Goal: Transaction & Acquisition: Book appointment/travel/reservation

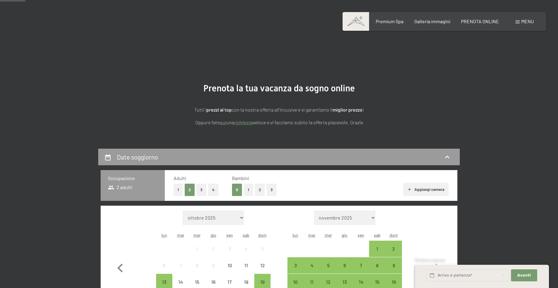
scroll to position [92, 0]
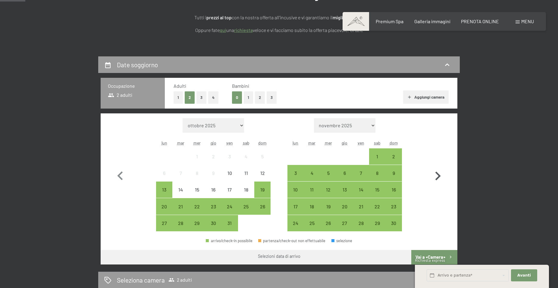
click at [439, 176] on icon "button" at bounding box center [437, 175] width 5 height 9
select select "[DATE]"
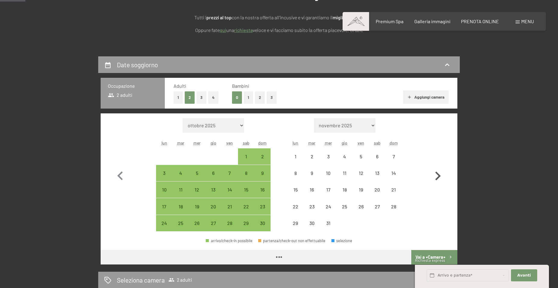
select select "[DATE]"
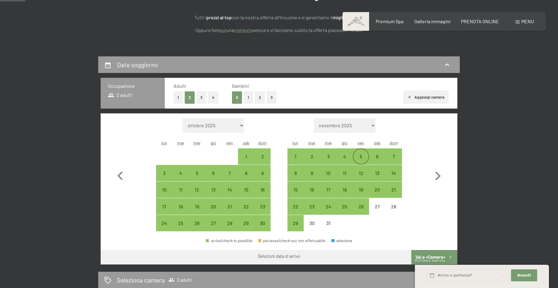
click at [361, 156] on div "5" at bounding box center [360, 161] width 15 height 15
select select "[DATE]"
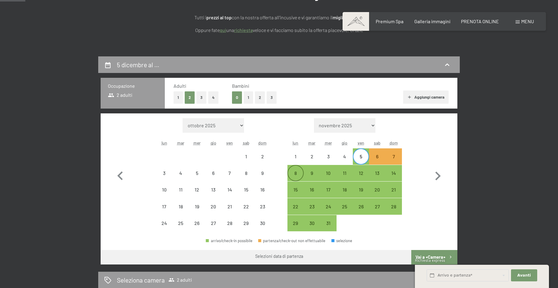
click at [296, 173] on div "8" at bounding box center [295, 178] width 15 height 15
select select "[DATE]"
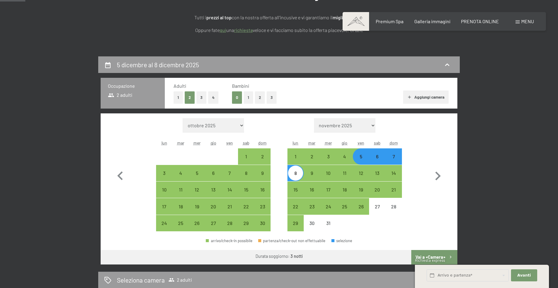
click at [248, 99] on button "1" at bounding box center [248, 97] width 9 height 12
select select "[DATE]"
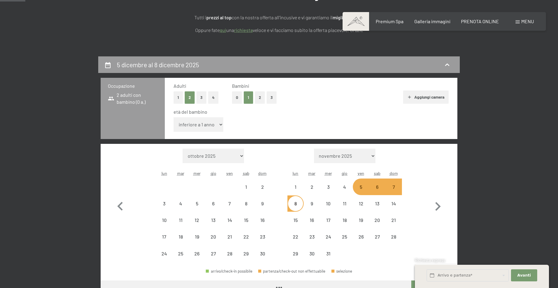
click at [174, 117] on select "inferiore a 1 anno 1 anno 2 anni 3 anni 4 anni 5 anni 6 anni 7 anni 8 anni 9 an…" at bounding box center [199, 124] width 50 height 14
select select "[DATE]"
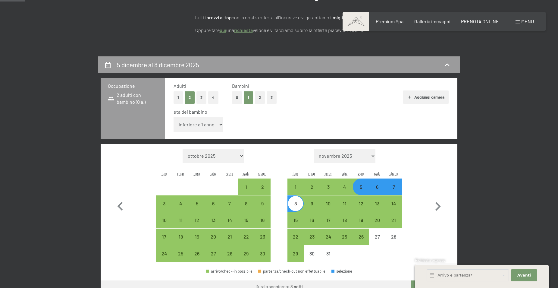
select select "14"
click option "14 anni" at bounding box center [0, 0] width 0 height 0
select select "[DATE]"
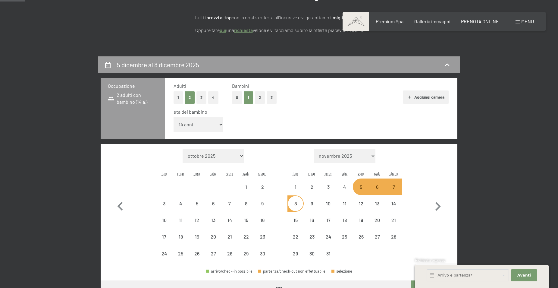
select select "[DATE]"
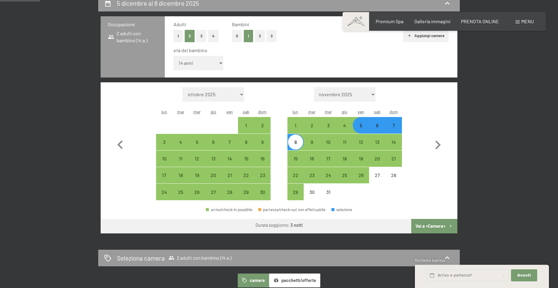
click at [433, 224] on button "Vai a «Camera»" at bounding box center [434, 226] width 46 height 14
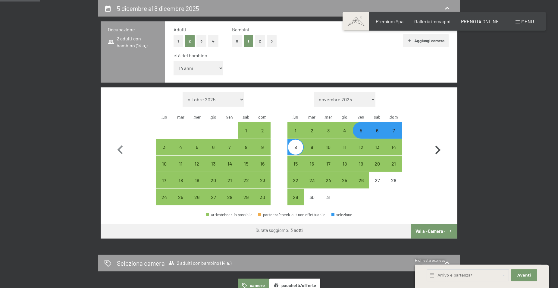
select select "[DATE]"
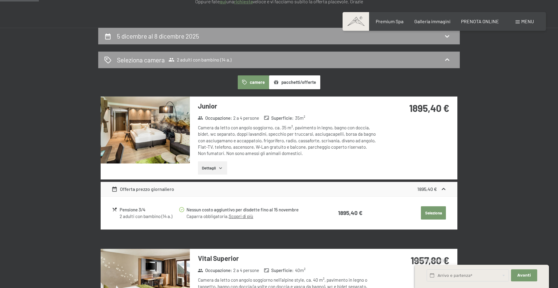
scroll to position [118, 0]
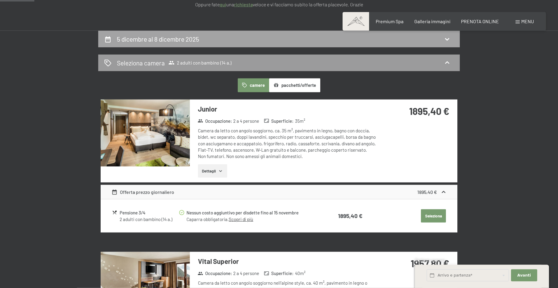
click at [231, 43] on div "5 dicembre al 8 dicembre 2025" at bounding box center [279, 39] width 350 height 9
select select "14"
select select "[DATE]"
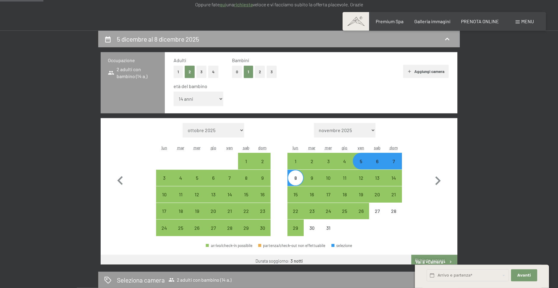
scroll to position [149, 0]
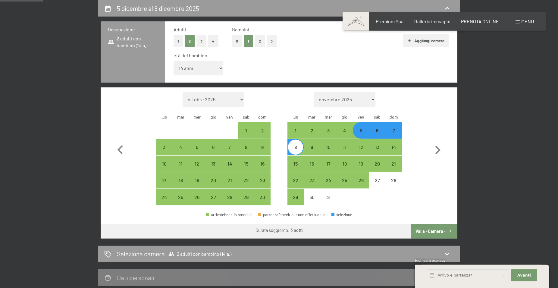
click at [361, 131] on div "5" at bounding box center [360, 135] width 15 height 15
select select "[DATE]"
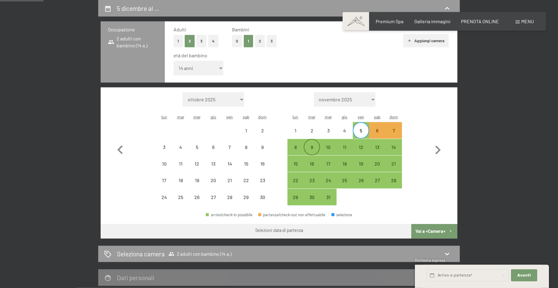
click at [311, 145] on div "9" at bounding box center [311, 152] width 15 height 15
select select "[DATE]"
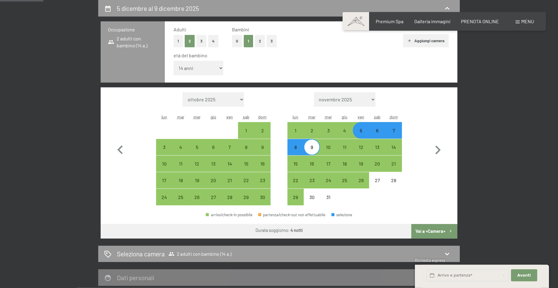
click at [431, 229] on button "Vai a «Camera»" at bounding box center [434, 231] width 46 height 14
select select "[DATE]"
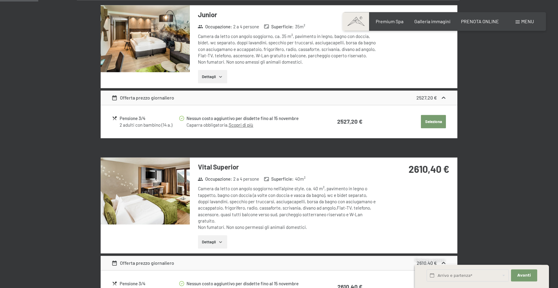
scroll to position [118, 0]
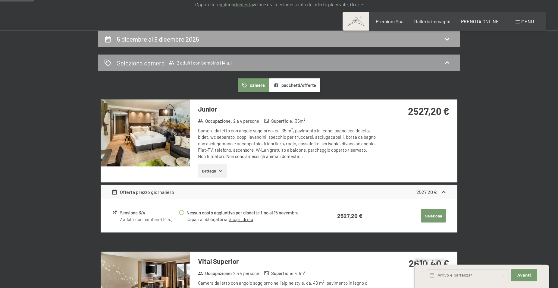
click at [229, 39] on div "5 dicembre al 9 dicembre 2025" at bounding box center [279, 39] width 350 height 9
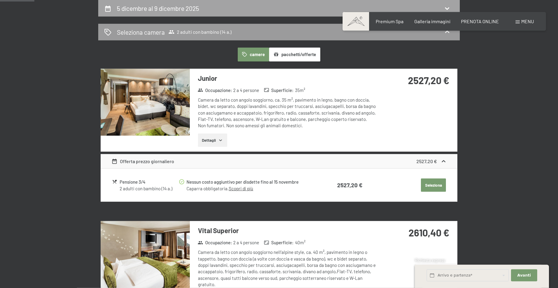
select select "14"
select select "[DATE]"
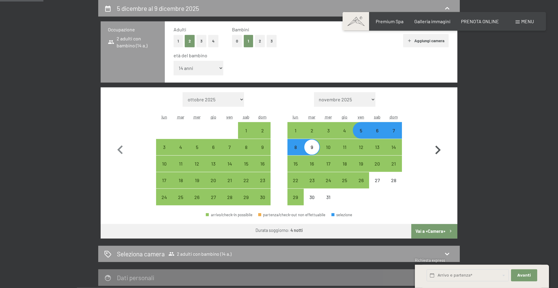
click at [437, 149] on icon "button" at bounding box center [437, 149] width 17 height 17
select select "[DATE]"
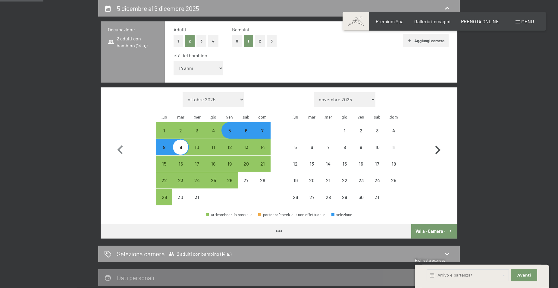
click at [437, 149] on icon "button" at bounding box center [437, 149] width 17 height 17
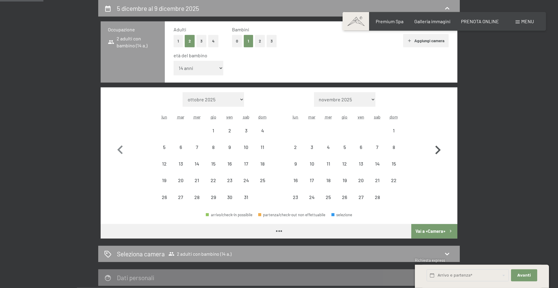
click at [437, 149] on icon "button" at bounding box center [437, 149] width 17 height 17
click at [437, 149] on button "button" at bounding box center [437, 148] width 17 height 113
select select "[DATE]"
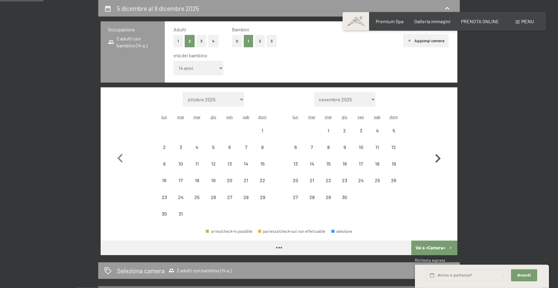
click at [437, 149] on button "button" at bounding box center [437, 157] width 17 height 130
select select "[DATE]"
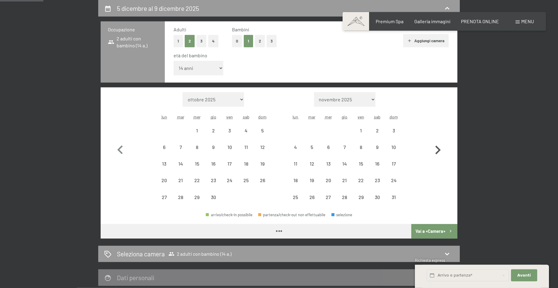
click at [437, 149] on icon "button" at bounding box center [437, 149] width 17 height 17
select select "[DATE]"
click at [437, 149] on icon "button" at bounding box center [437, 149] width 17 height 17
select select "[DATE]"
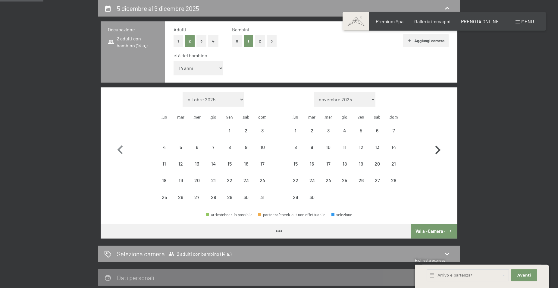
select select "[DATE]"
click at [437, 149] on icon "button" at bounding box center [437, 149] width 17 height 17
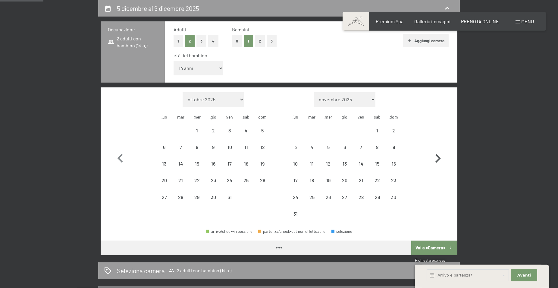
click at [437, 149] on button "button" at bounding box center [437, 157] width 17 height 130
select select "[DATE]"
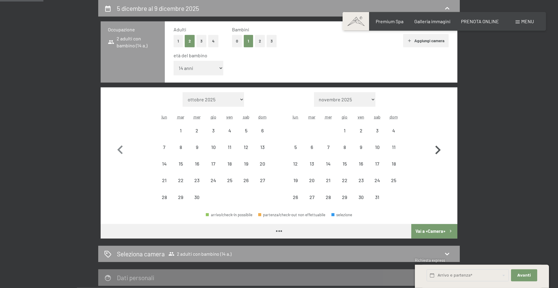
click at [437, 149] on icon "button" at bounding box center [437, 149] width 17 height 17
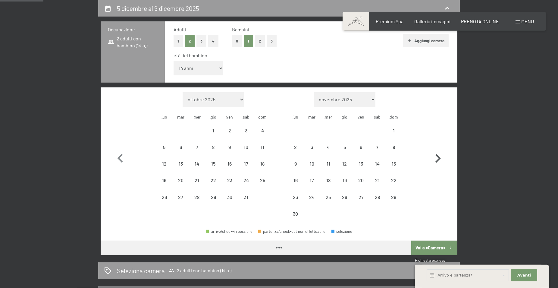
click at [437, 149] on button "button" at bounding box center [437, 157] width 17 height 130
select select "[DATE]"
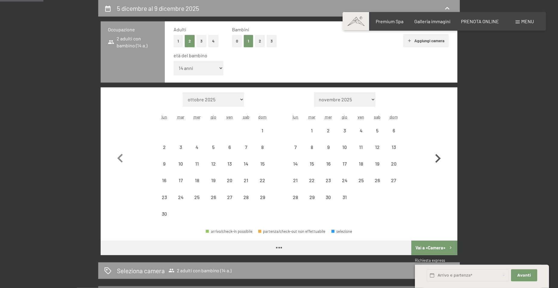
select select "[DATE]"
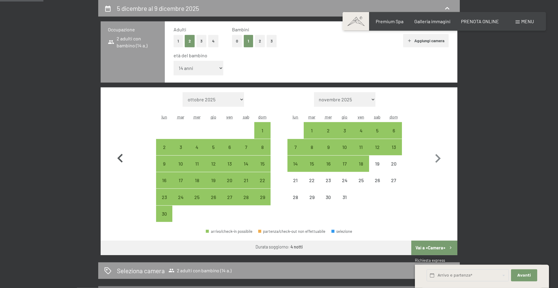
click at [119, 158] on icon "button" at bounding box center [119, 158] width 5 height 9
select select "[DATE]"
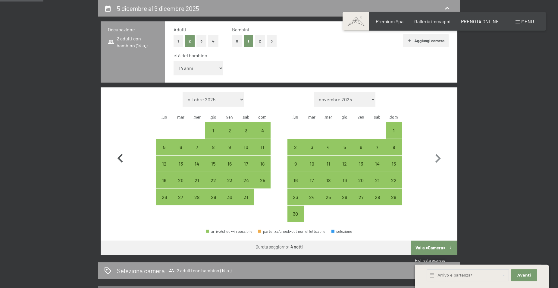
click at [119, 158] on icon "button" at bounding box center [119, 158] width 5 height 9
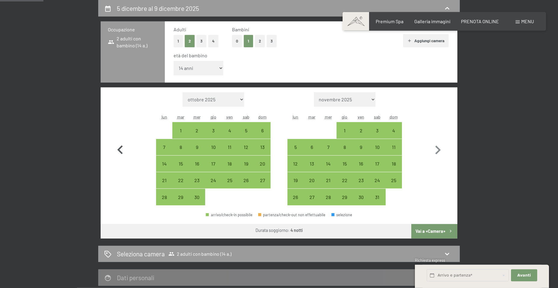
click at [119, 158] on icon "button" at bounding box center [119, 149] width 17 height 17
select select "[DATE]"
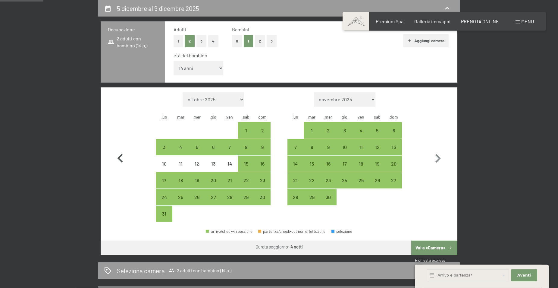
click at [120, 155] on icon "button" at bounding box center [119, 158] width 17 height 17
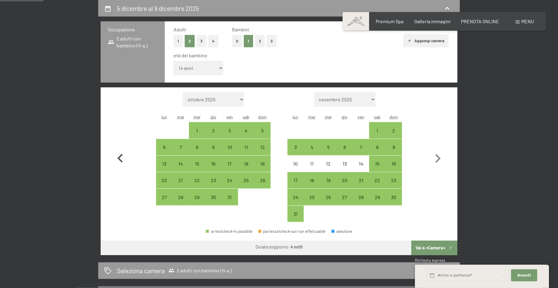
click at [120, 155] on icon "button" at bounding box center [119, 158] width 17 height 17
select select "[DATE]"
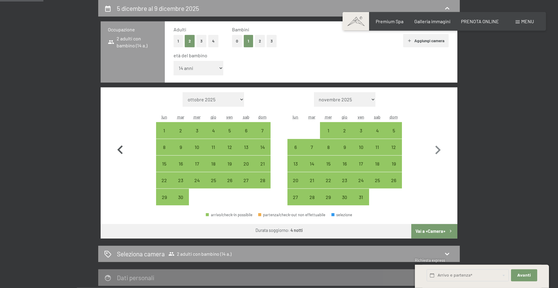
click at [120, 155] on icon "button" at bounding box center [119, 149] width 17 height 17
select select "[DATE]"
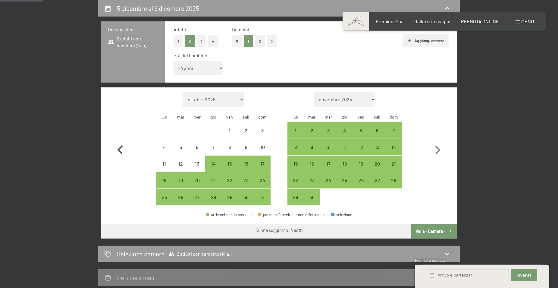
click at [120, 153] on icon "button" at bounding box center [119, 149] width 17 height 17
select select "[DATE]"
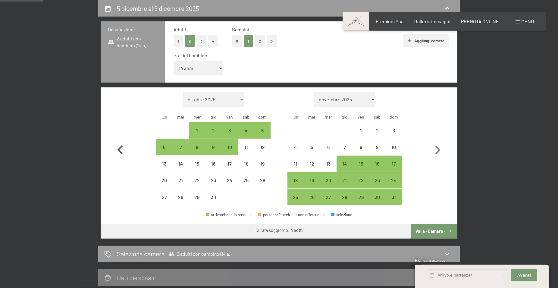
click at [120, 148] on icon "button" at bounding box center [119, 149] width 5 height 9
select select "[DATE]"
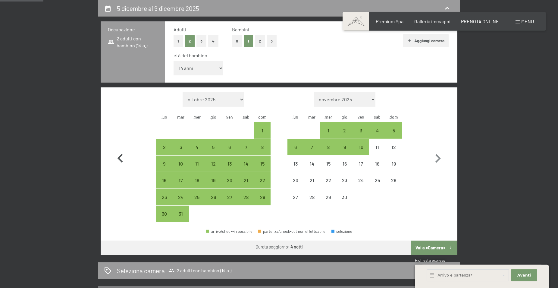
click at [120, 148] on button "button" at bounding box center [119, 157] width 17 height 130
select select "[DATE]"
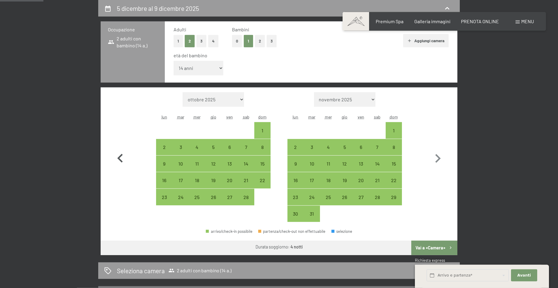
click at [120, 148] on button "button" at bounding box center [119, 157] width 17 height 130
select select "[DATE]"
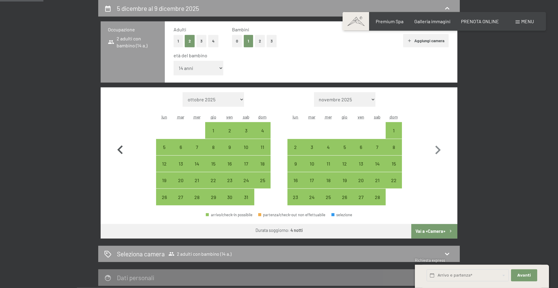
click at [120, 148] on icon "button" at bounding box center [119, 149] width 5 height 9
select select "[DATE]"
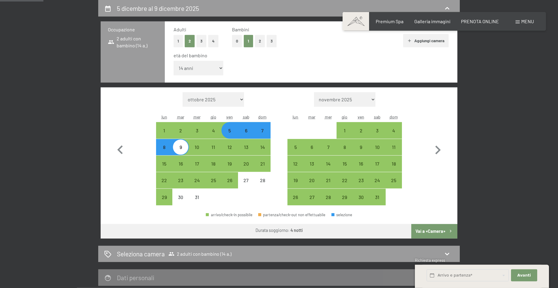
click at [227, 128] on div "5" at bounding box center [229, 135] width 15 height 15
select select "[DATE]"
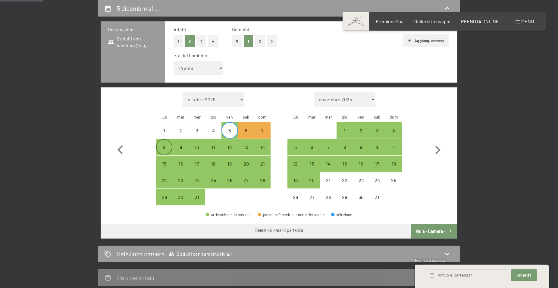
click at [168, 145] on div "8" at bounding box center [164, 152] width 15 height 15
select select "[DATE]"
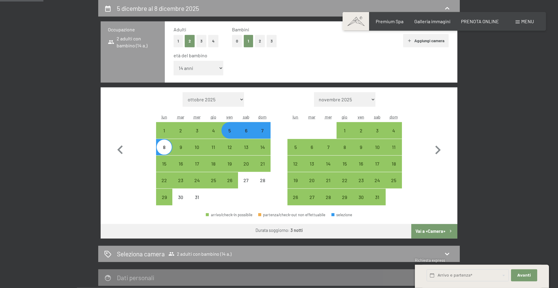
click at [432, 231] on button "Vai a «Camera»" at bounding box center [434, 231] width 46 height 14
select select "[DATE]"
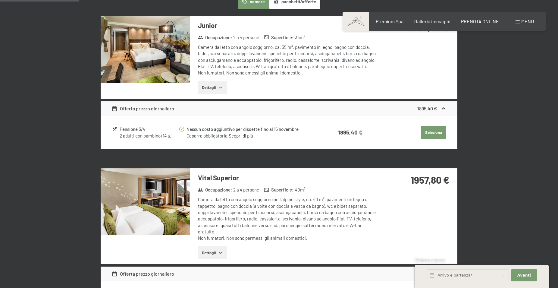
scroll to position [118, 0]
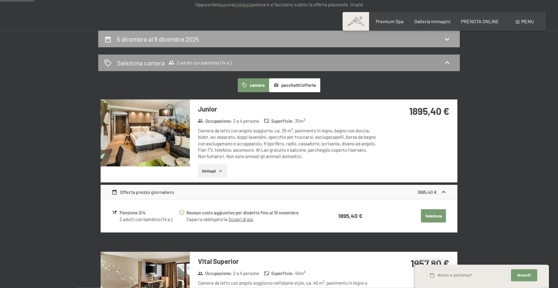
click at [447, 39] on icon at bounding box center [447, 39] width 7 height 7
select select "14"
select select "[DATE]"
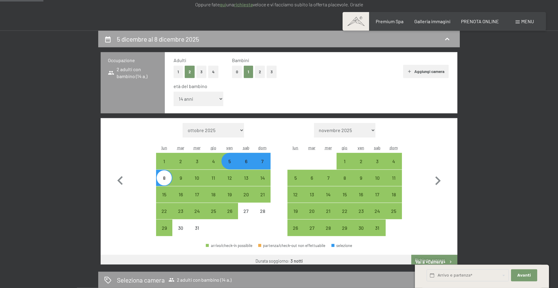
scroll to position [149, 0]
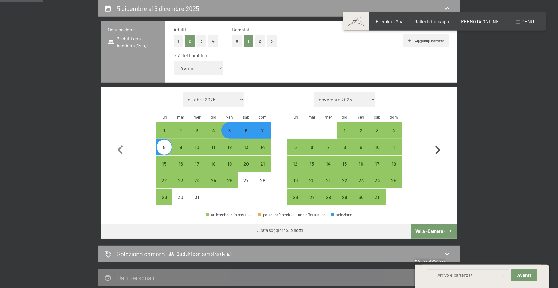
click at [439, 149] on icon "button" at bounding box center [437, 150] width 5 height 9
select select "[DATE]"
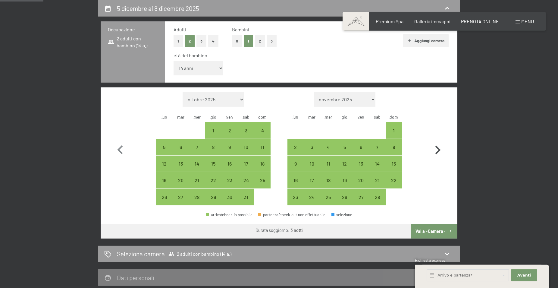
click at [439, 149] on icon "button" at bounding box center [437, 150] width 5 height 9
select select "[DATE]"
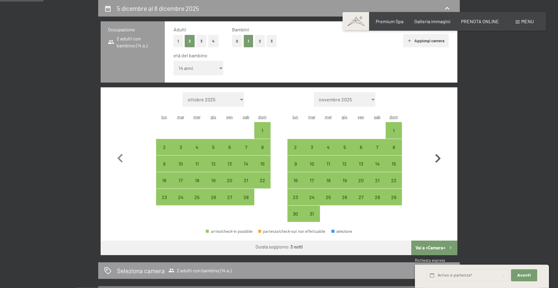
click at [439, 149] on button "button" at bounding box center [437, 157] width 17 height 130
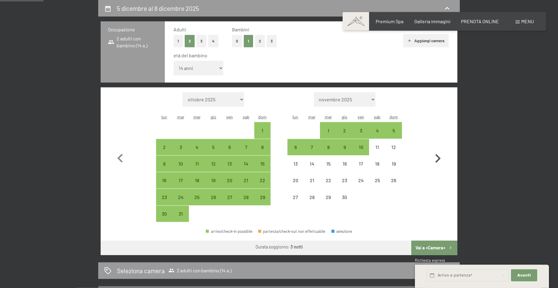
click at [439, 149] on button "button" at bounding box center [437, 157] width 17 height 130
click at [439, 154] on icon "button" at bounding box center [437, 158] width 5 height 9
select select "[DATE]"
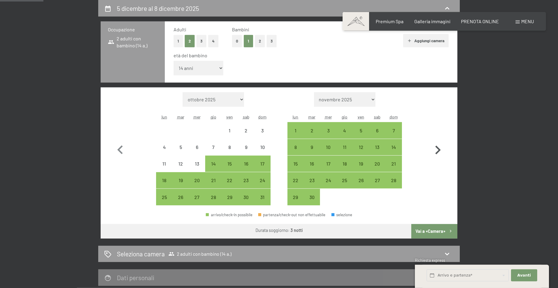
click at [439, 149] on icon "button" at bounding box center [437, 150] width 5 height 9
select select "[DATE]"
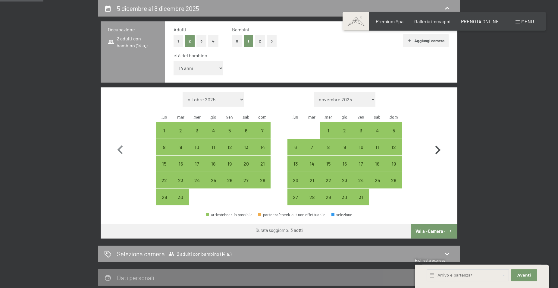
click at [439, 149] on icon "button" at bounding box center [437, 150] width 5 height 9
select select "[DATE]"
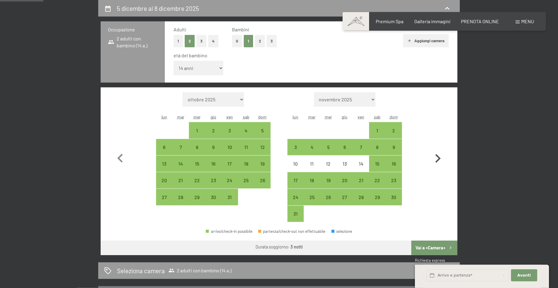
click at [439, 149] on button "button" at bounding box center [437, 157] width 17 height 130
select select "[DATE]"
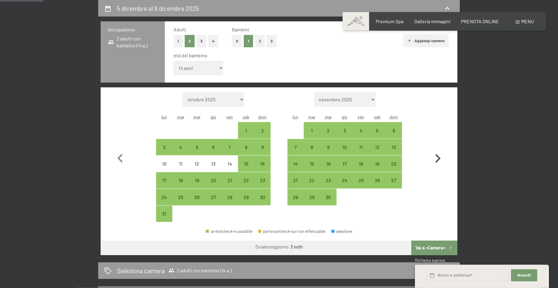
click at [439, 149] on button "button" at bounding box center [437, 157] width 17 height 130
select select "[DATE]"
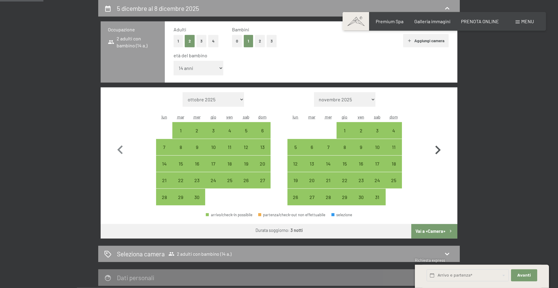
click at [439, 149] on icon "button" at bounding box center [437, 150] width 5 height 9
select select "[DATE]"
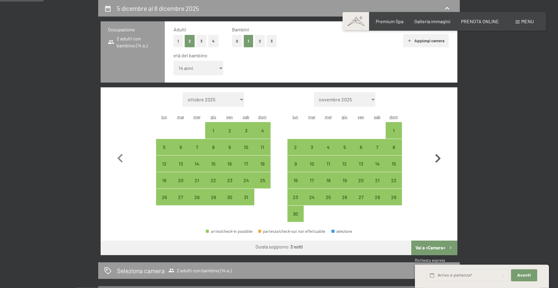
click at [439, 149] on button "button" at bounding box center [437, 157] width 17 height 130
select select "[DATE]"
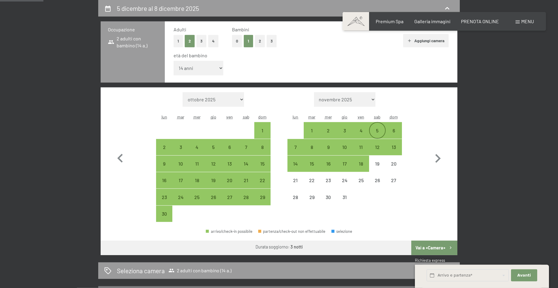
click at [377, 130] on div "5" at bounding box center [377, 135] width 15 height 15
select select "[DATE]"
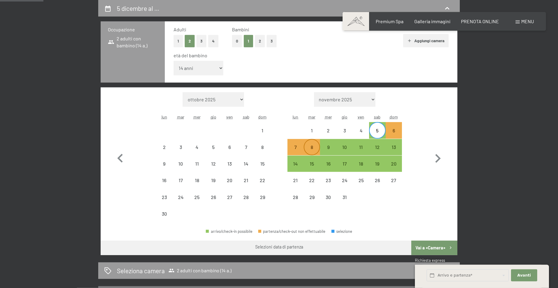
click at [312, 147] on div "8" at bounding box center [311, 152] width 15 height 15
select select "[DATE]"
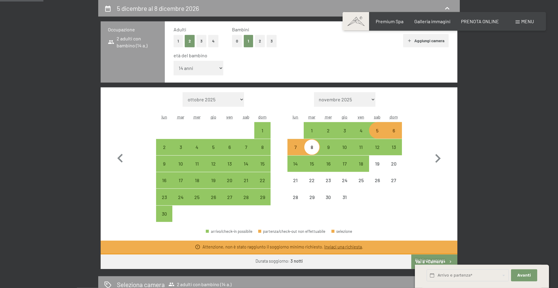
click at [378, 131] on div "5" at bounding box center [377, 135] width 15 height 15
select select "[DATE]"
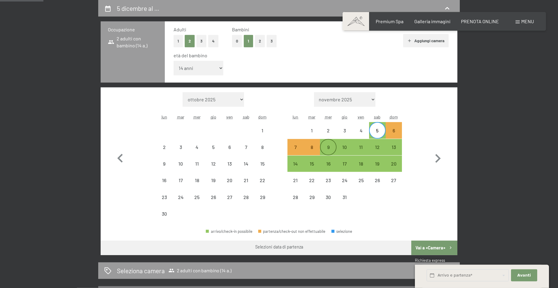
click at [328, 148] on div "9" at bounding box center [328, 152] width 15 height 15
select select "[DATE]"
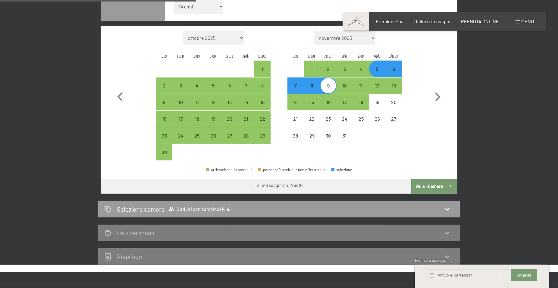
click at [436, 185] on button "Vai a «Camera»" at bounding box center [434, 186] width 46 height 14
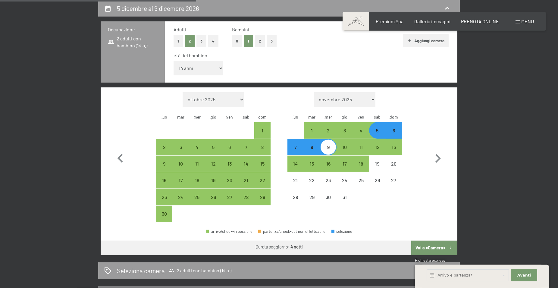
select select "[DATE]"
